Goal: Information Seeking & Learning: Learn about a topic

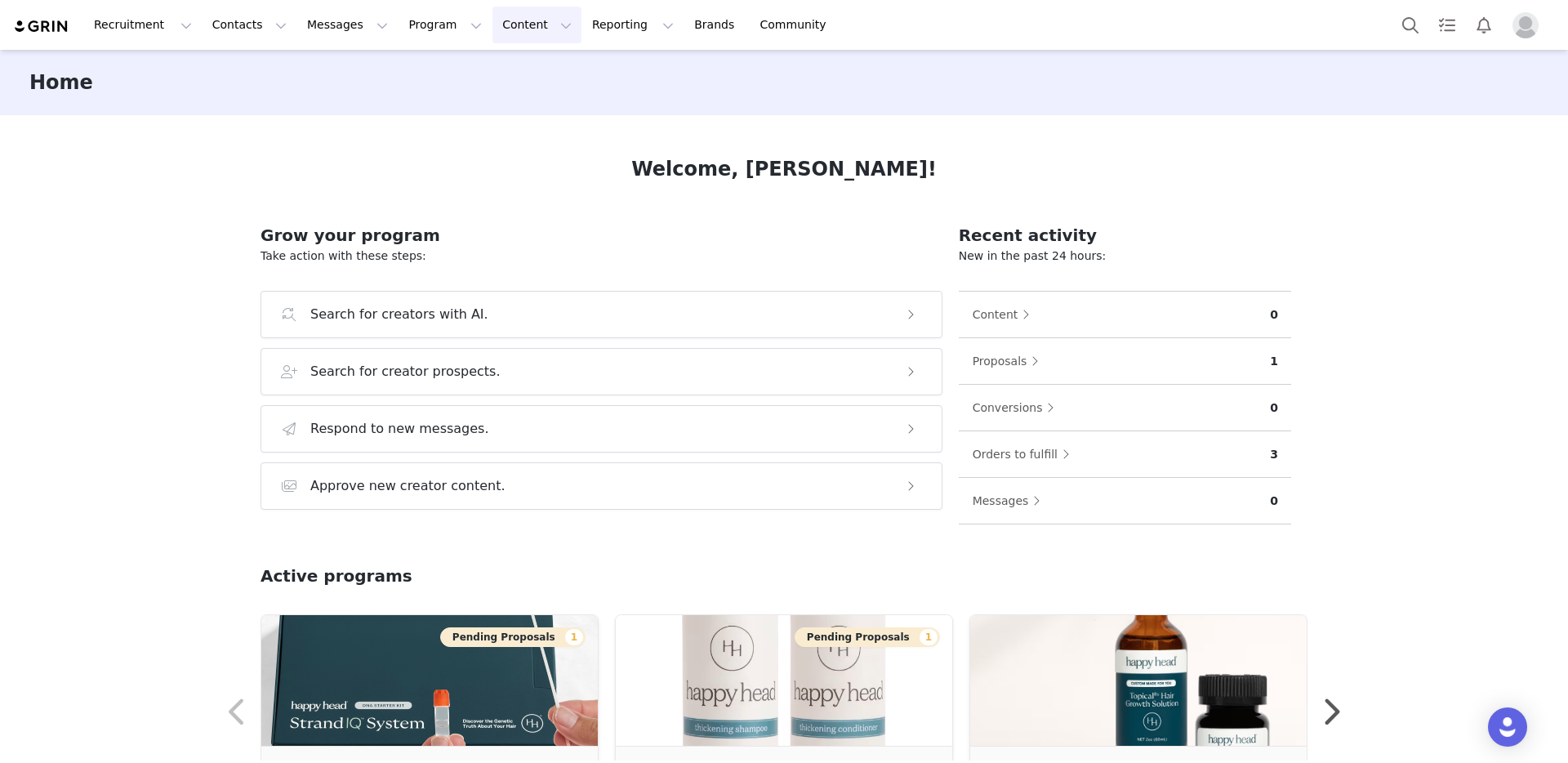
click at [495, 25] on button "Content Content" at bounding box center [537, 24] width 89 height 37
click at [514, 82] on link "Creator Content" at bounding box center [523, 72] width 129 height 30
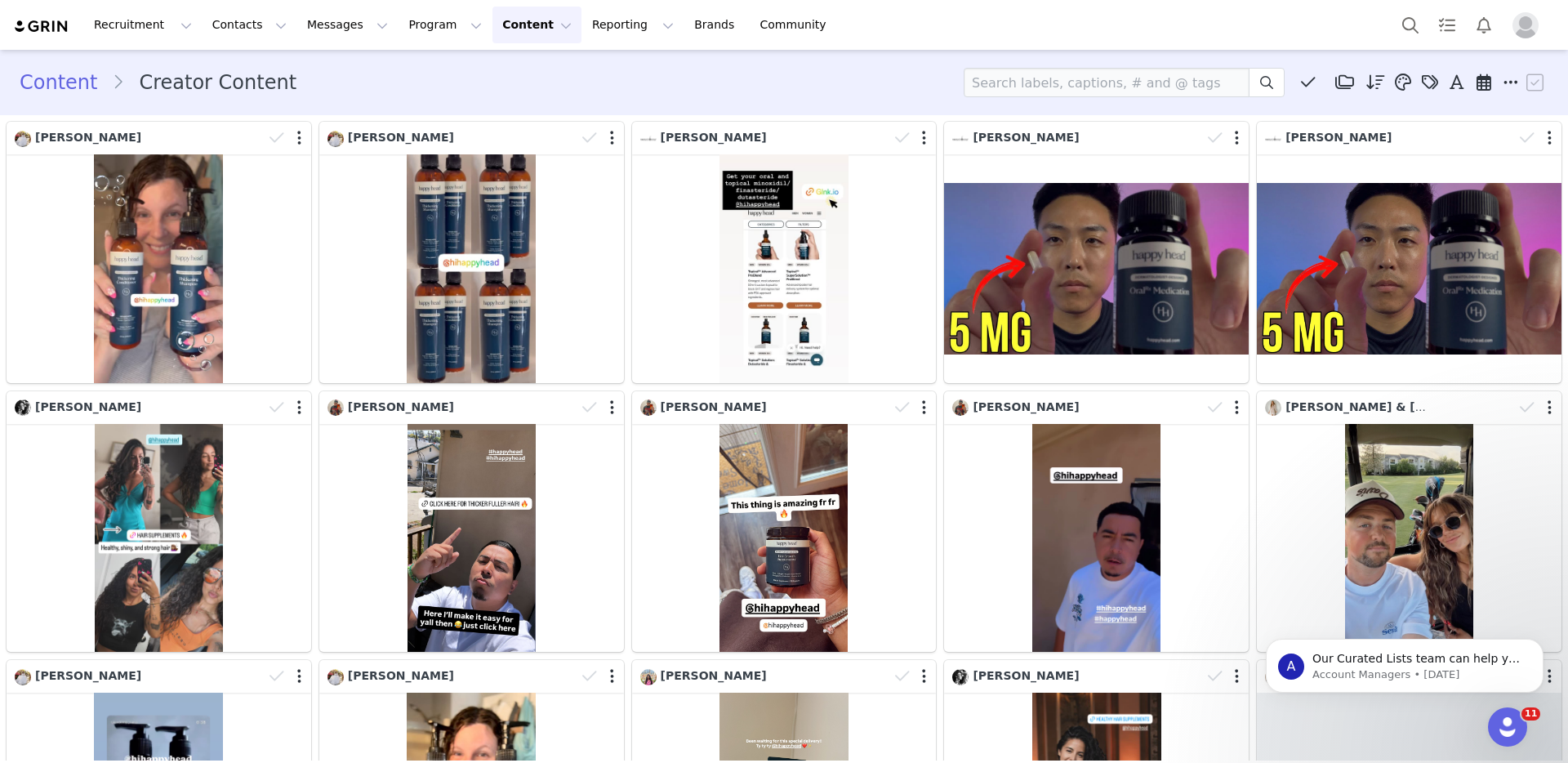
click at [1535, 15] on span "Profile" at bounding box center [1525, 25] width 26 height 26
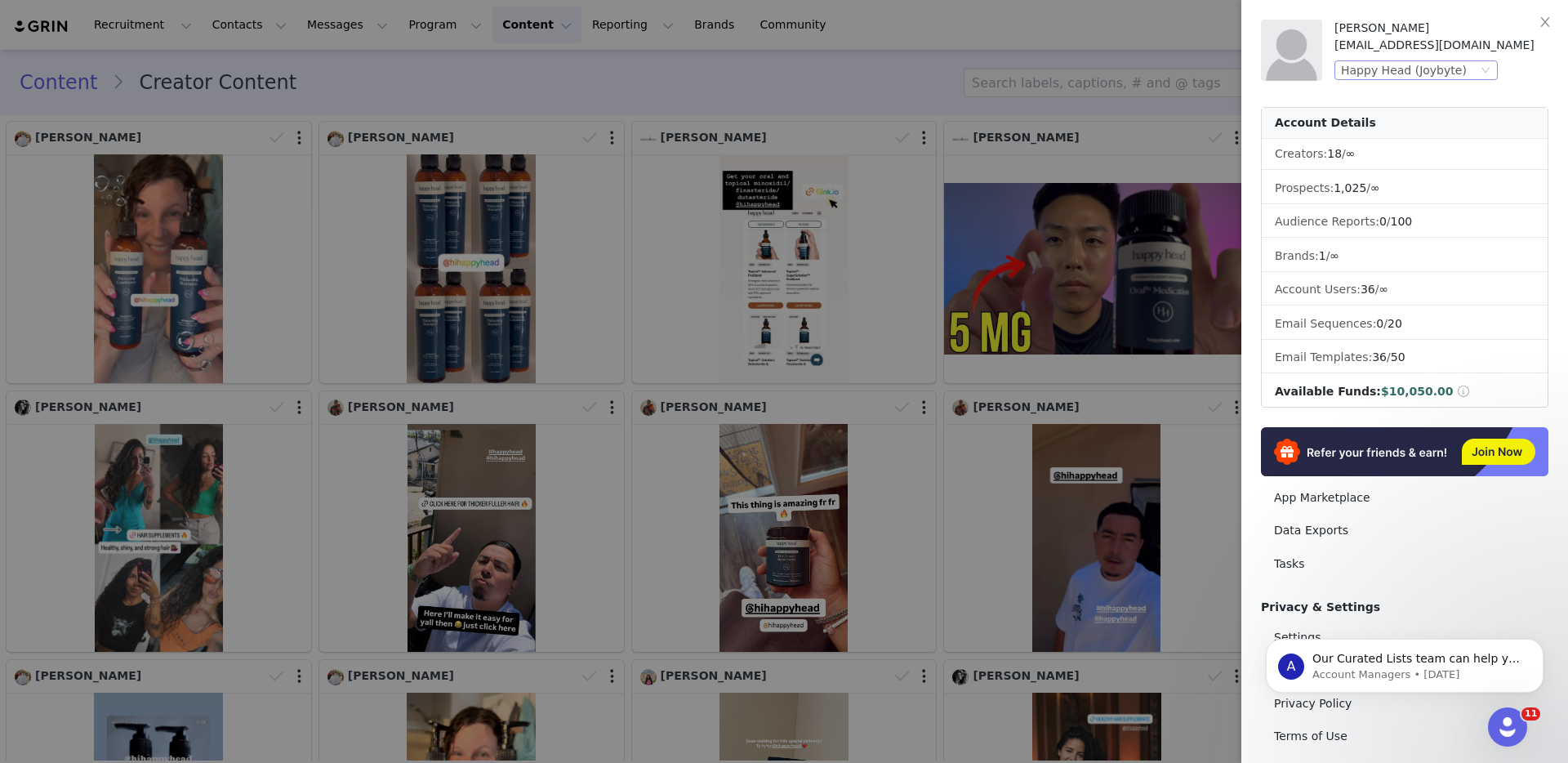
click at [1361, 64] on div "Happy Head (Joybyte)" at bounding box center [1403, 70] width 126 height 18
click at [1365, 132] on li "[PERSON_NAME] Kitchen (Joybyte)" at bounding box center [1449, 126] width 229 height 26
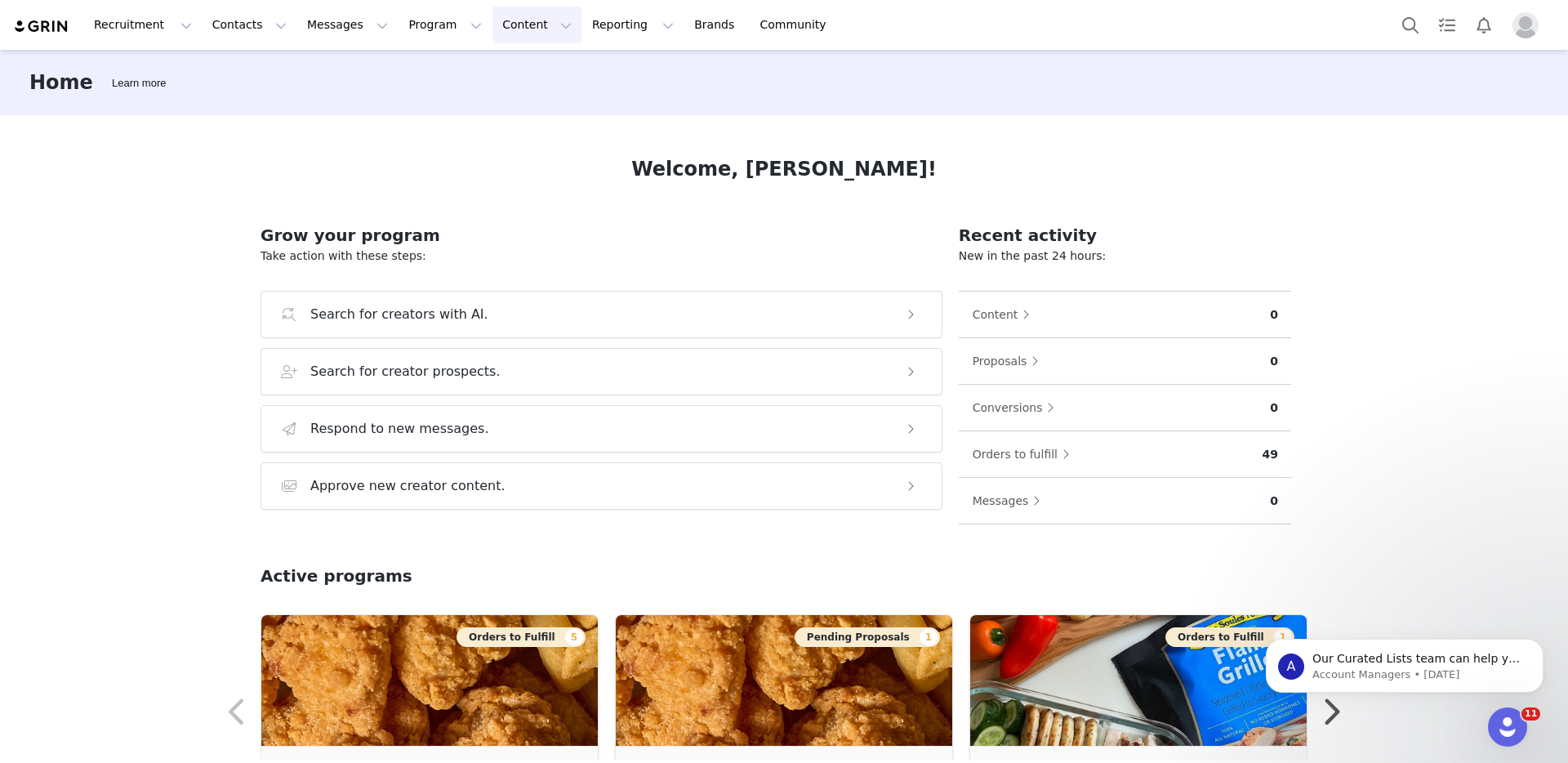
click at [515, 37] on button "Content Content" at bounding box center [537, 24] width 89 height 37
click at [513, 70] on p "Creator Content" at bounding box center [517, 72] width 92 height 17
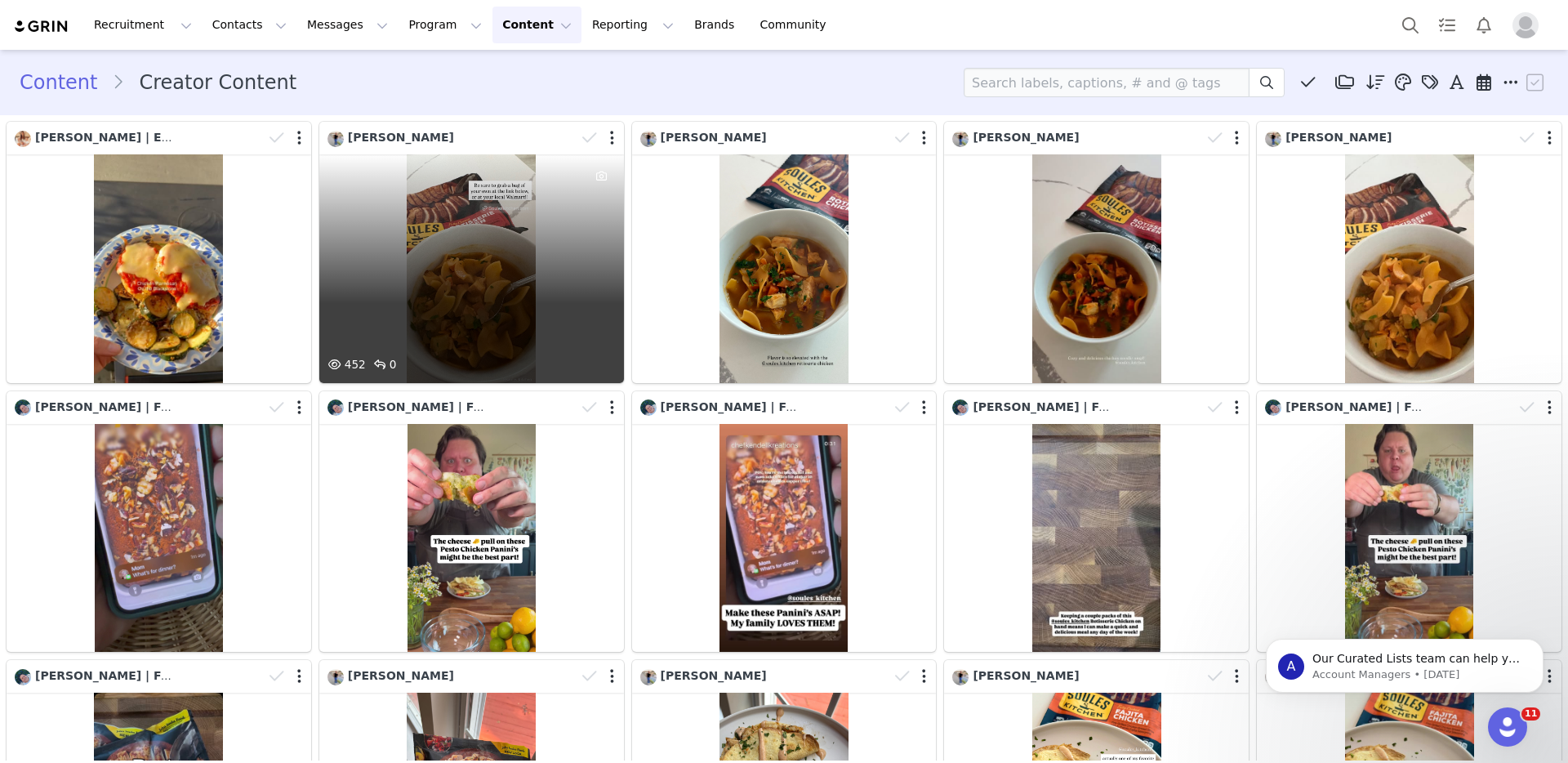
click at [486, 342] on div "452 0" at bounding box center [472, 268] width 305 height 229
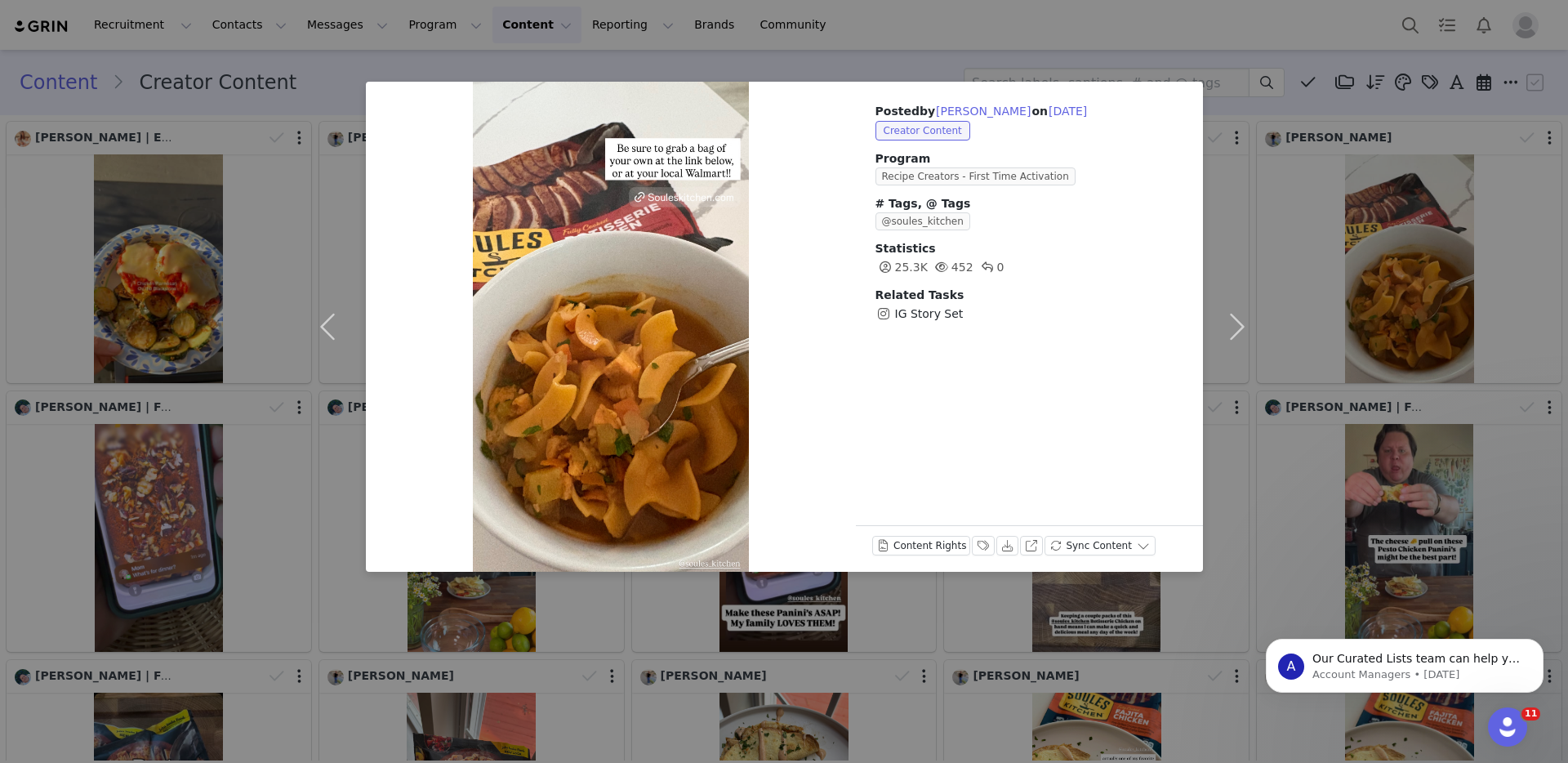
click at [1291, 432] on div "Posted by Jenna on Aug 26, 2025 Creator Content Program Recipe Creators - First…" at bounding box center [784, 381] width 1568 height 763
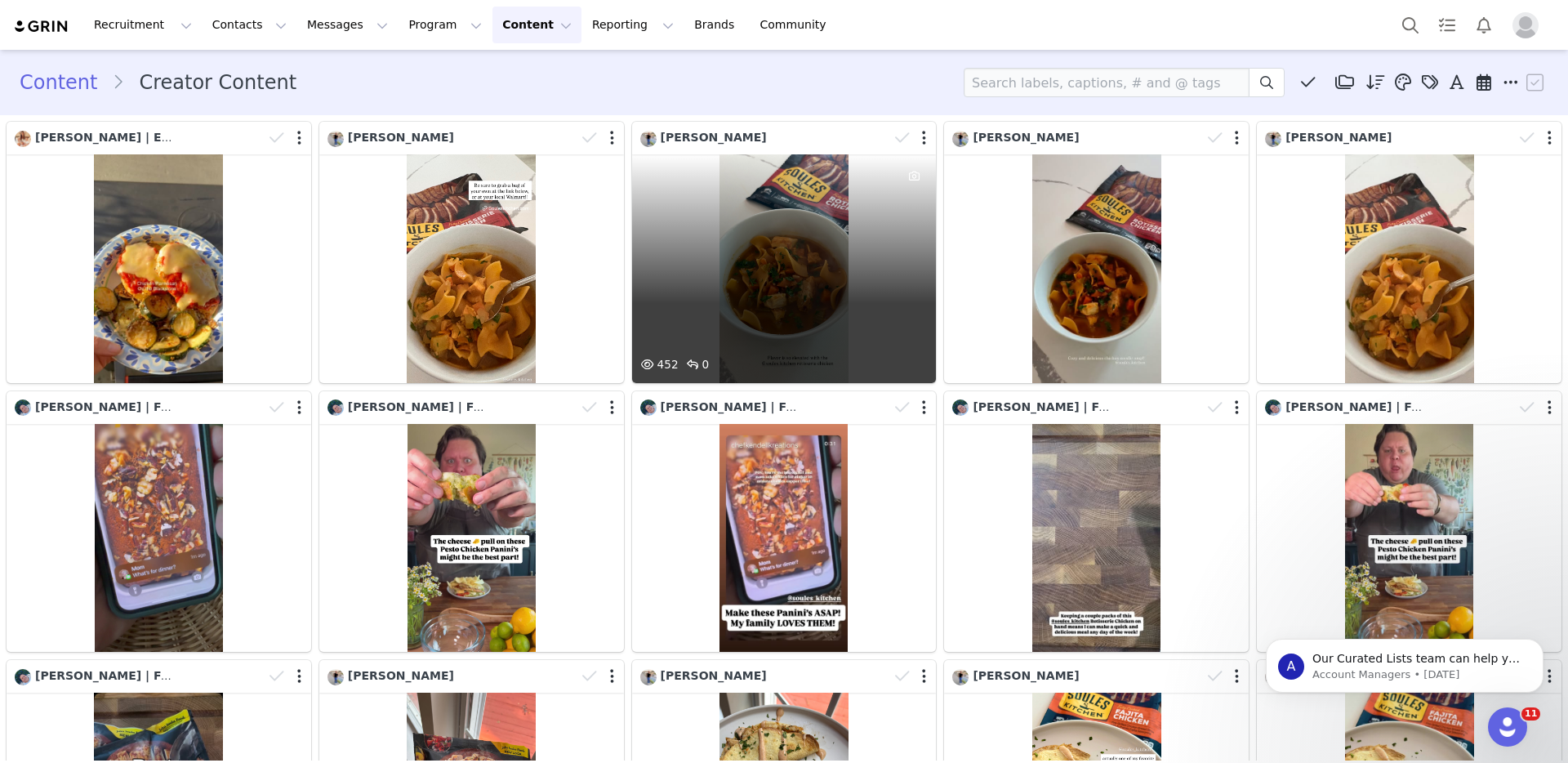
click at [736, 286] on div "452 0" at bounding box center [784, 268] width 305 height 229
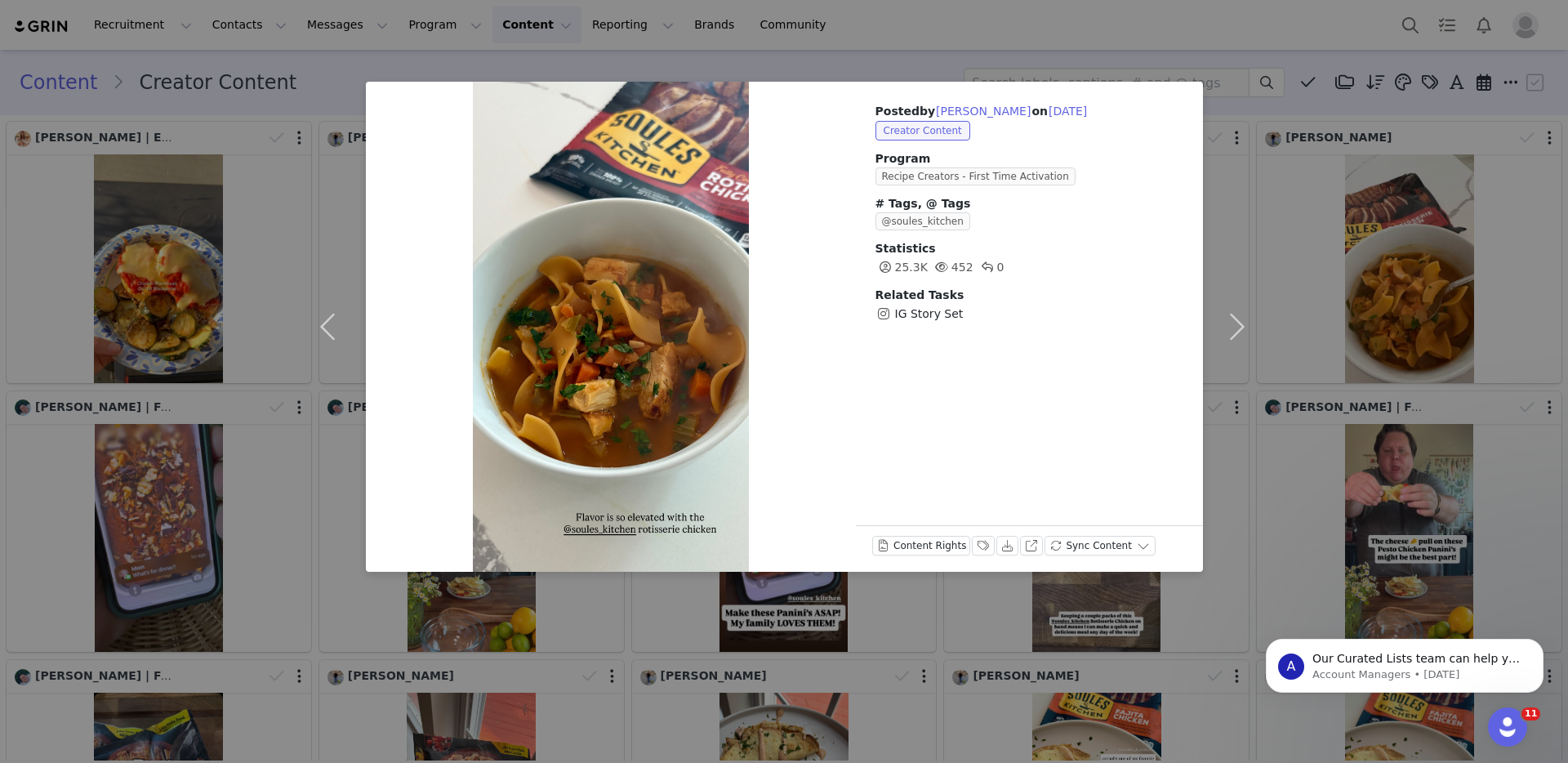
click at [1343, 426] on div "Posted by Jenna on Aug 26, 2025 Creator Content Program Recipe Creators - First…" at bounding box center [784, 381] width 1568 height 763
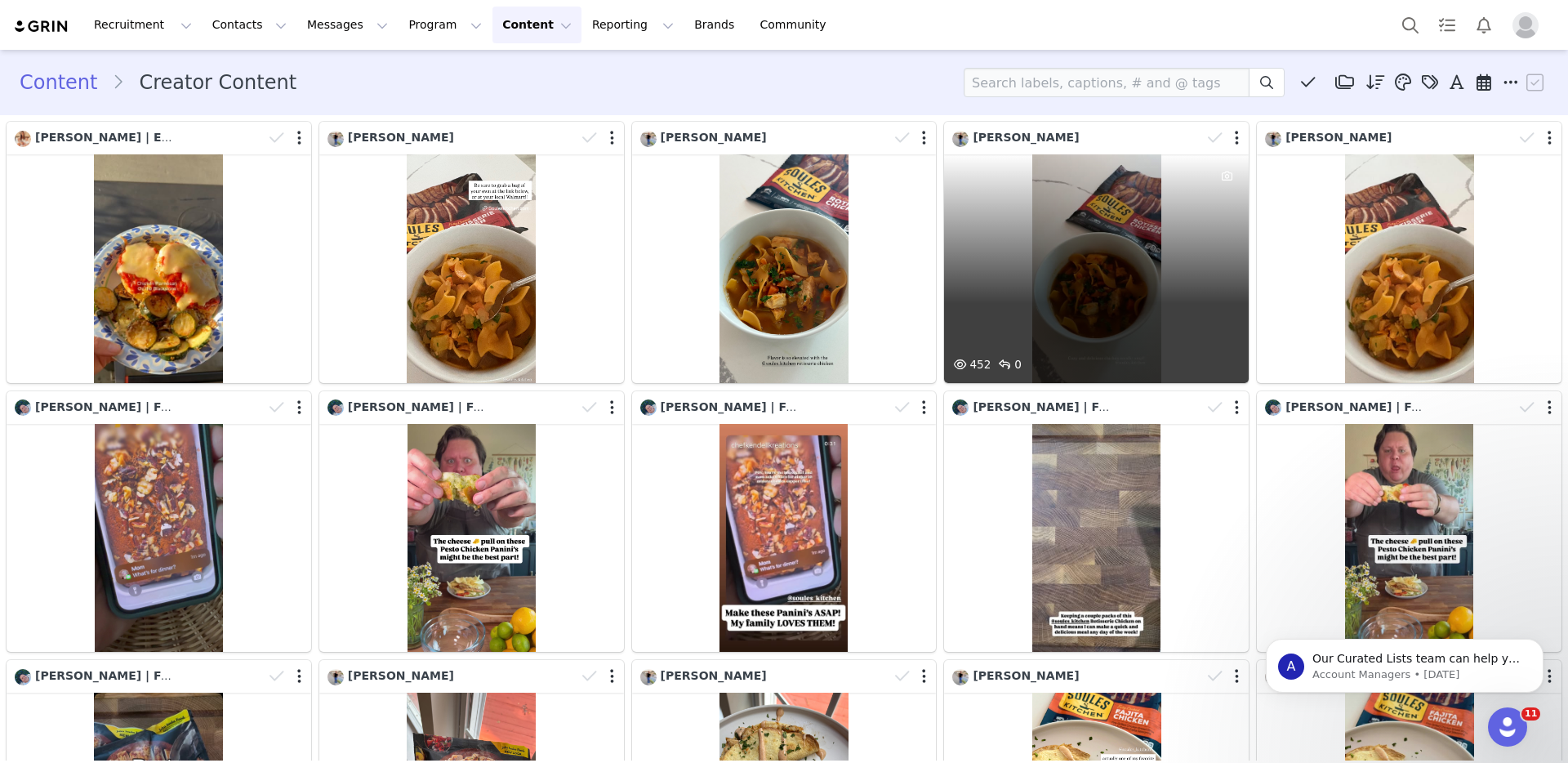
click at [1144, 304] on div "452 0" at bounding box center [1096, 268] width 305 height 229
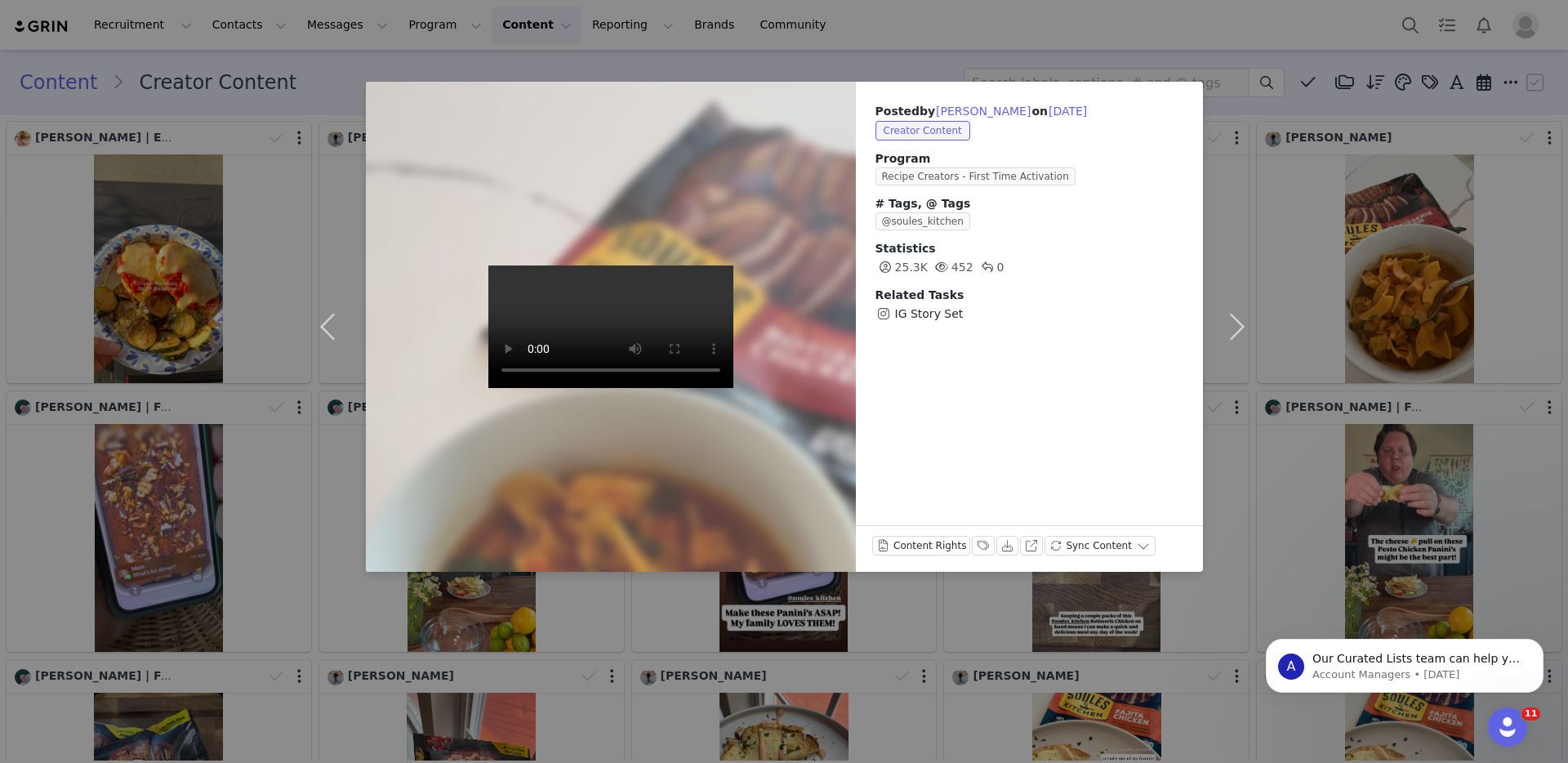
click at [1336, 440] on div "Posted by Jenna on Aug 26, 2025 Creator Content Program Recipe Creators - First…" at bounding box center [784, 381] width 1568 height 763
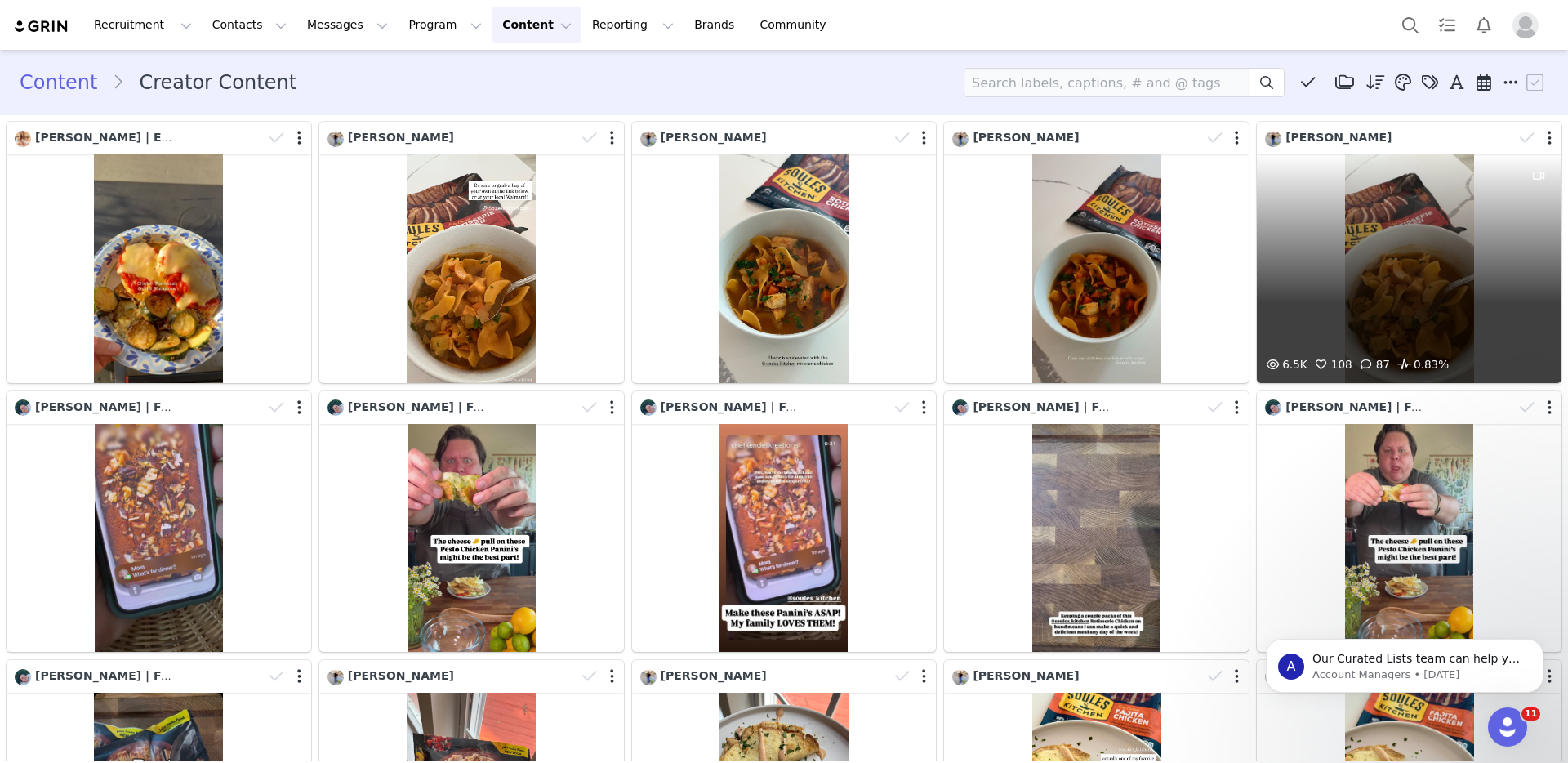
click at [1346, 310] on div "6.5K 108 87 0.83%" at bounding box center [1410, 268] width 305 height 229
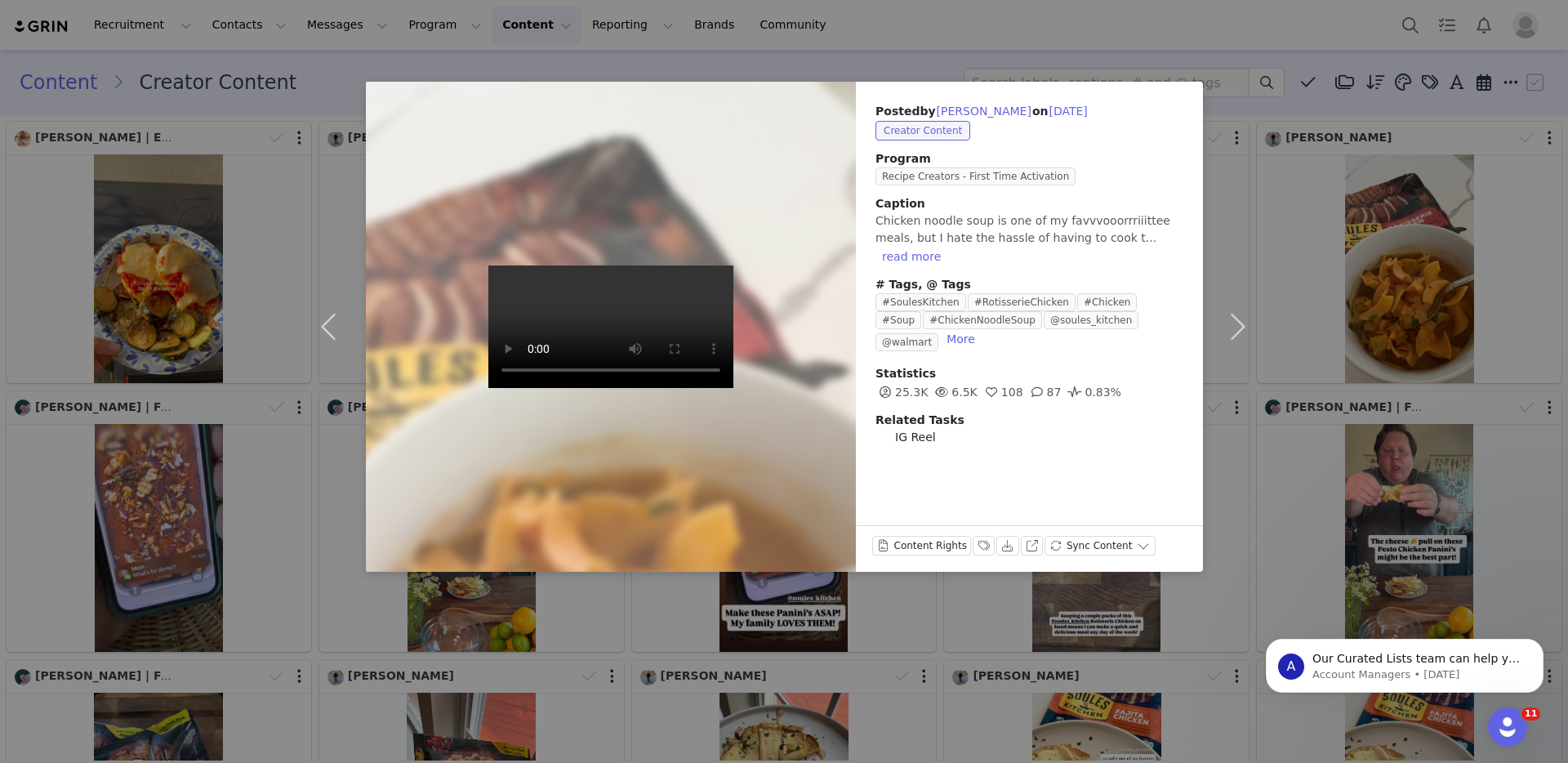
click at [1346, 310] on div "Posted by Jenna on Aug 26, 2025 Creator Content Program Recipe Creators - First…" at bounding box center [784, 381] width 1568 height 763
click at [1360, 376] on div "Posted by Jenna on Aug 26, 2025 Creator Content Program Recipe Creators - First…" at bounding box center [784, 381] width 1568 height 763
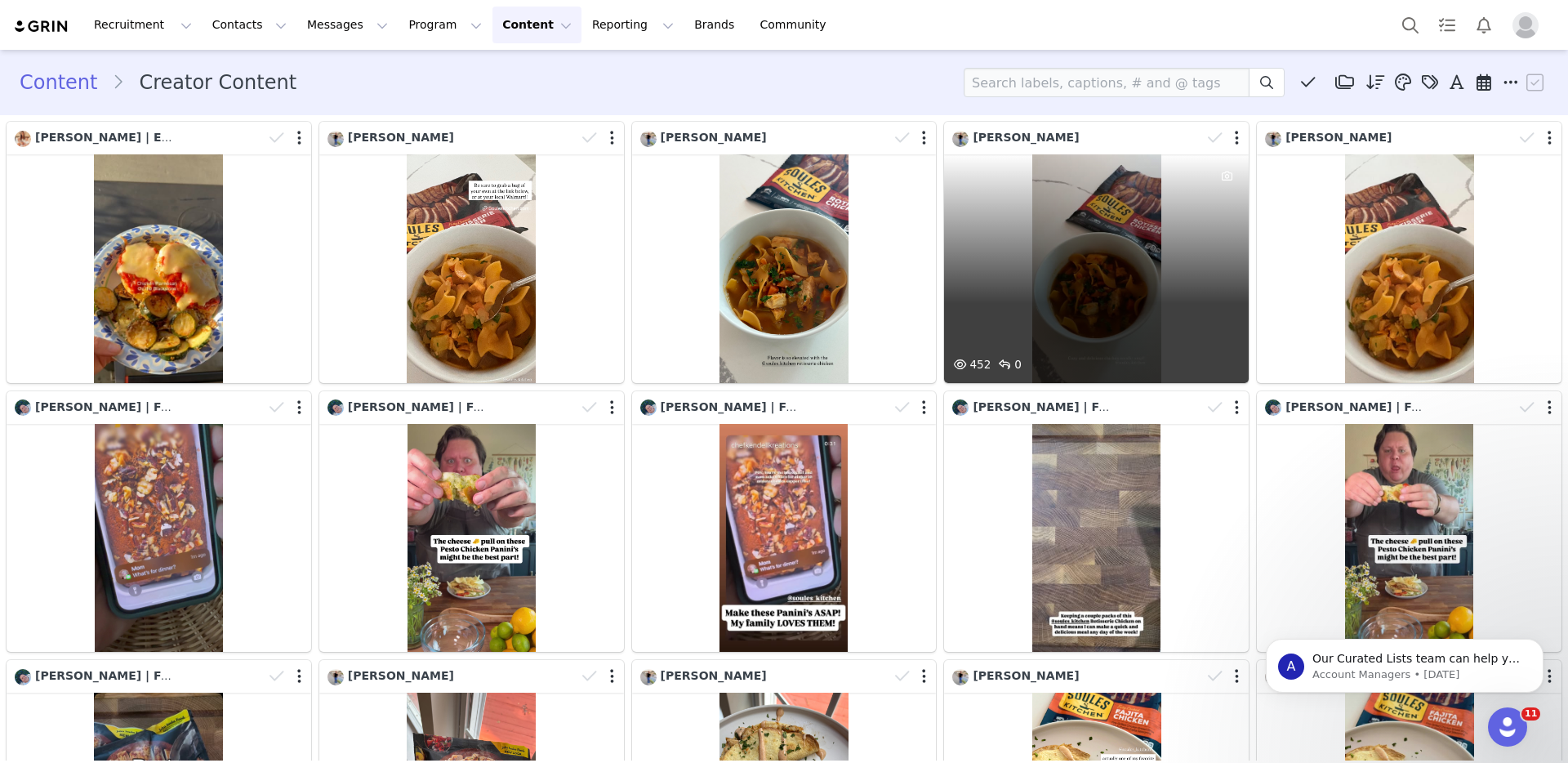
click at [1081, 219] on div "452 0" at bounding box center [1096, 268] width 305 height 229
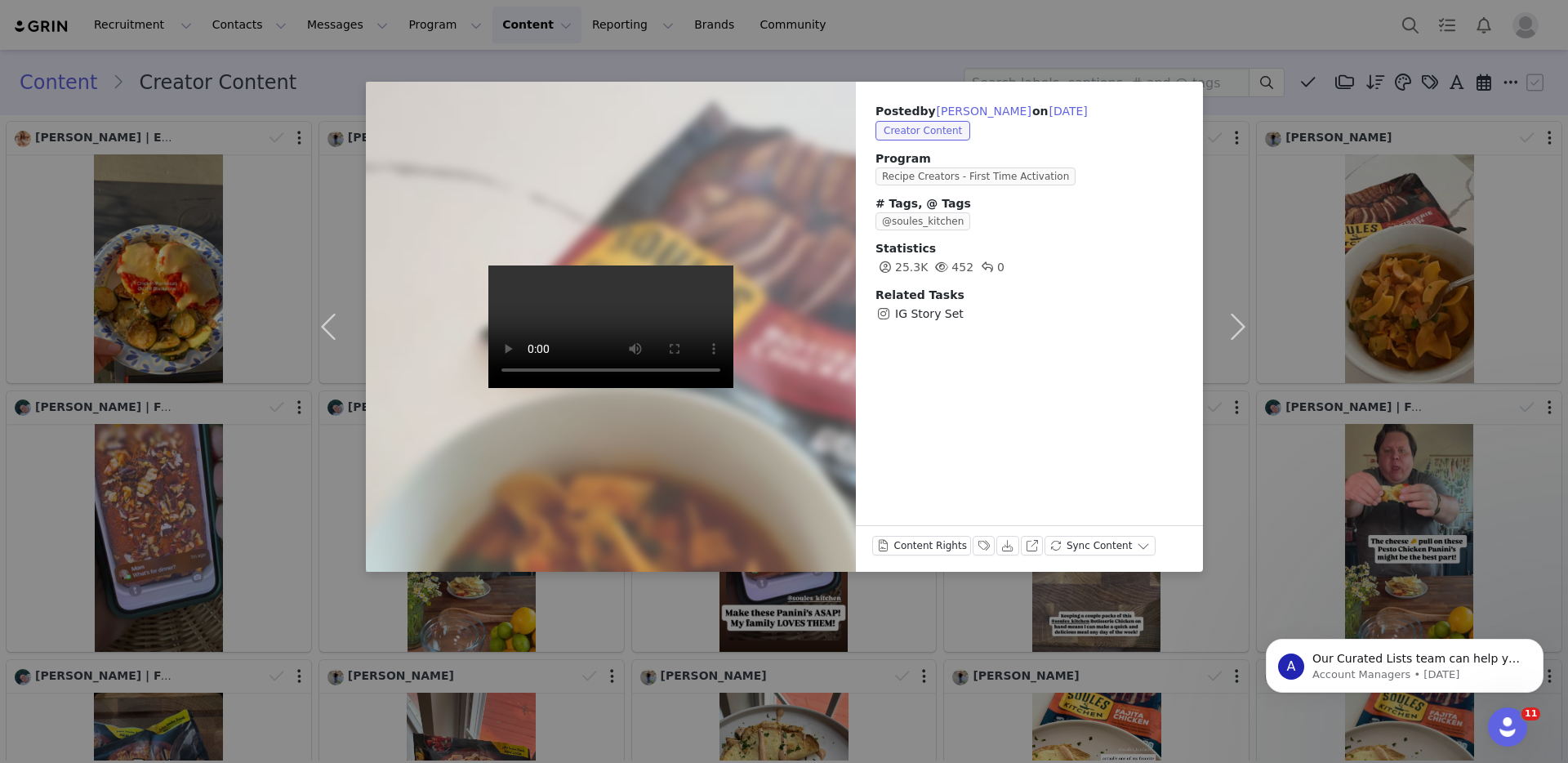
click at [1081, 219] on div "@soules_kitchen" at bounding box center [1029, 221] width 308 height 18
click at [1375, 329] on div "Posted by Jenna on Aug 26, 2025 Creator Content Program Recipe Creators - First…" at bounding box center [784, 381] width 1568 height 763
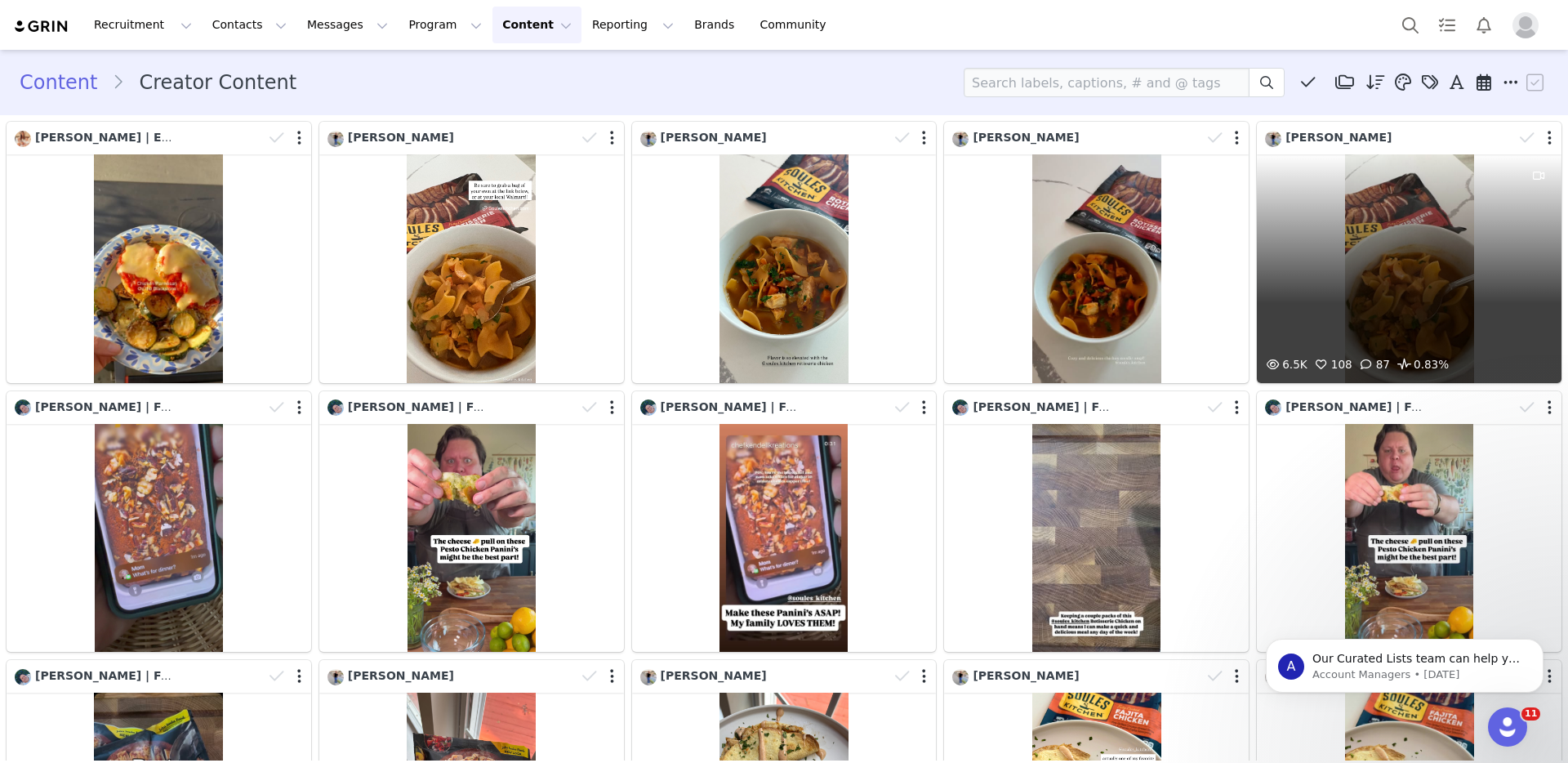
click at [1371, 271] on div "6.5K 108 87 0.83%" at bounding box center [1410, 268] width 305 height 229
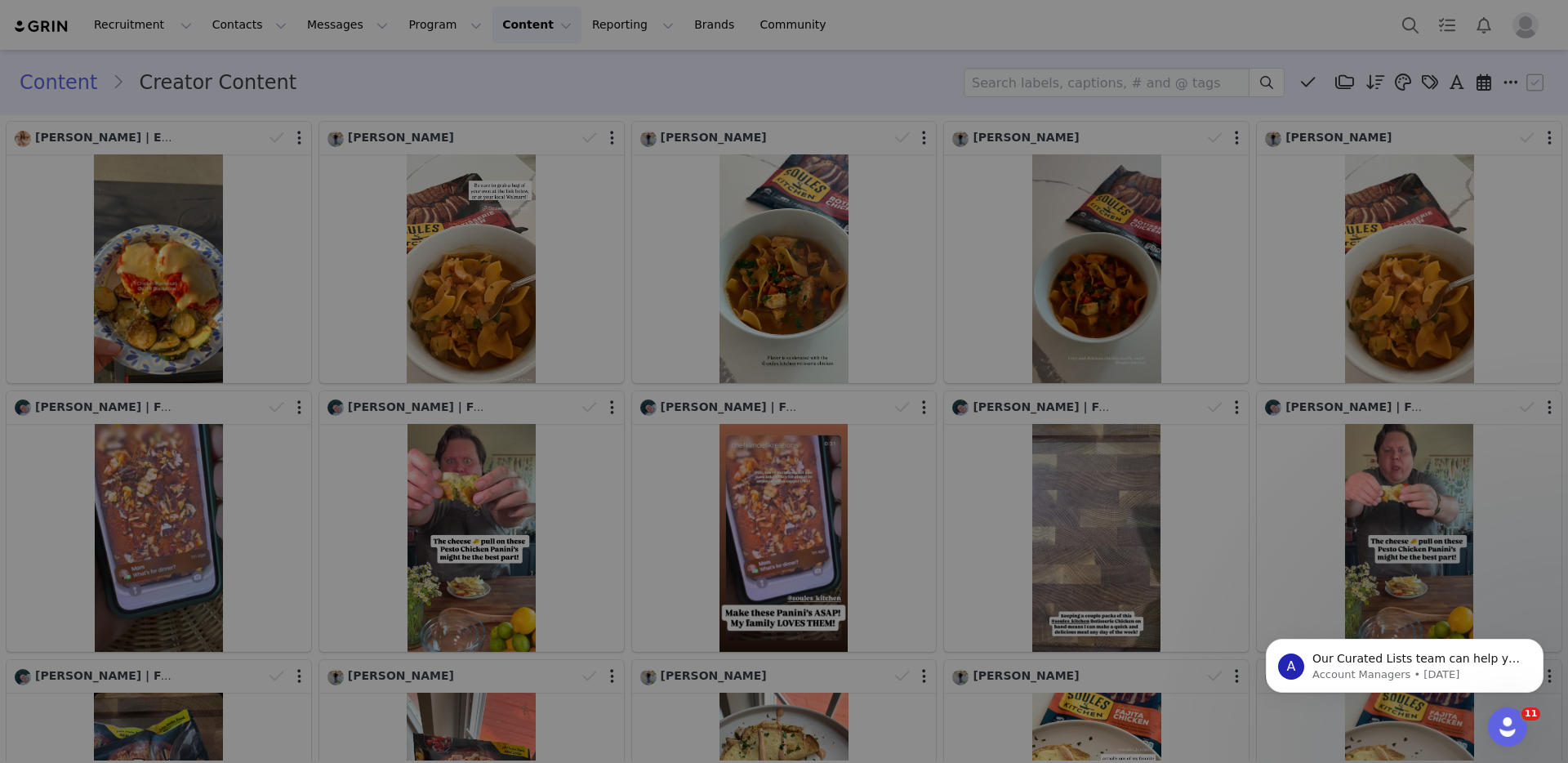
click at [1371, 271] on div "Posted by Jenna on Aug 26, 2025 Creator Content Program Recipe Creators - First…" at bounding box center [784, 381] width 1568 height 763
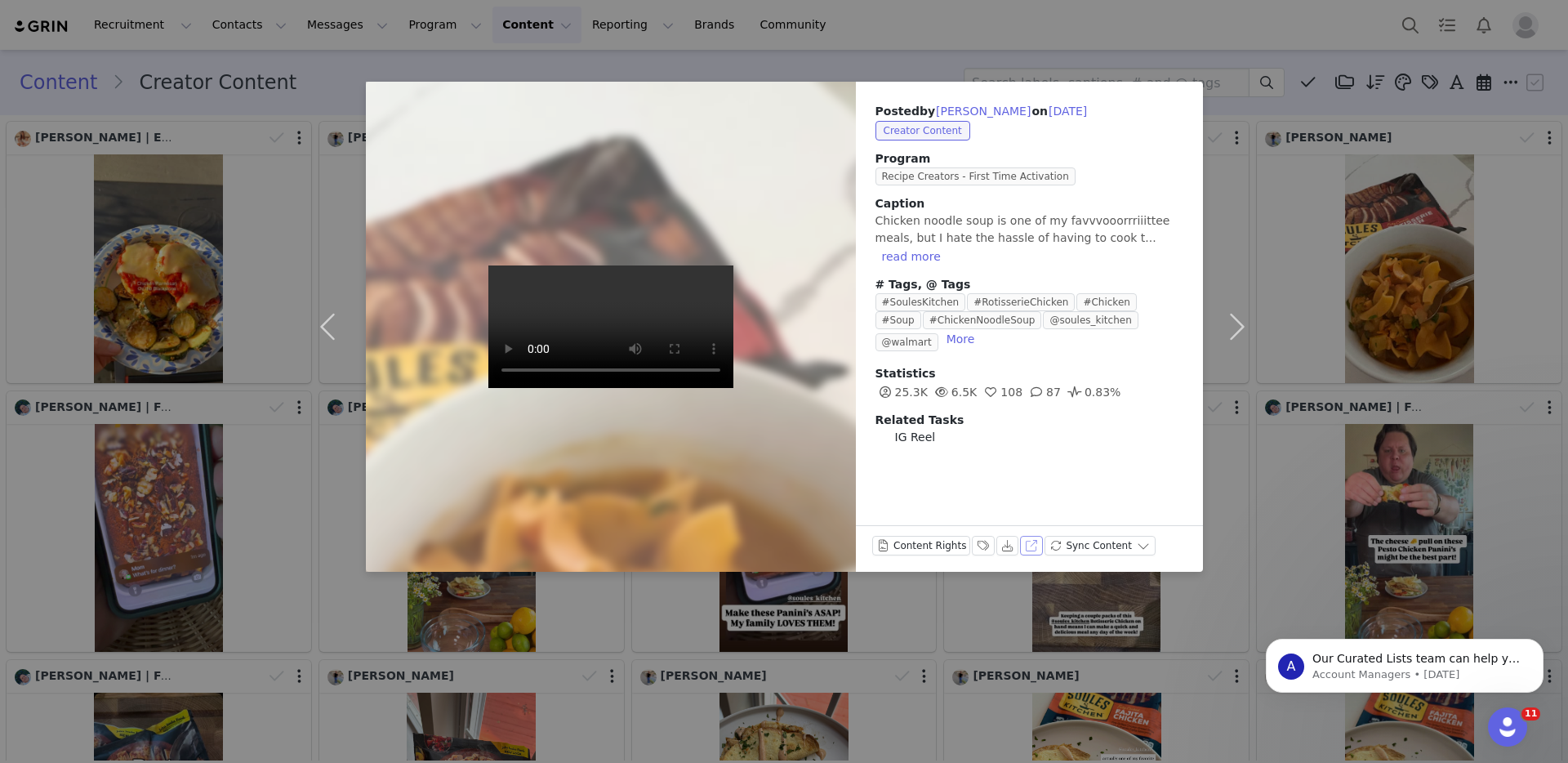
click at [1024, 539] on button "View on Instagram" at bounding box center [1032, 546] width 23 height 20
